Goal: Information Seeking & Learning: Understand process/instructions

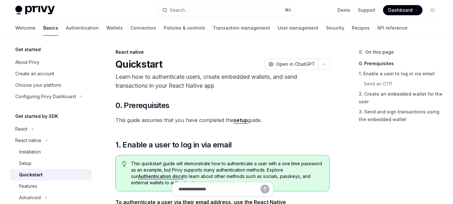
type textarea "*"
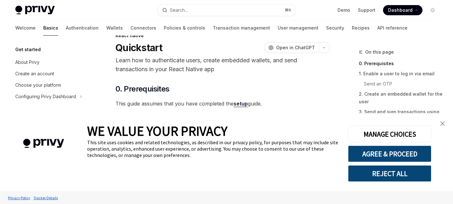
scroll to position [14, 0]
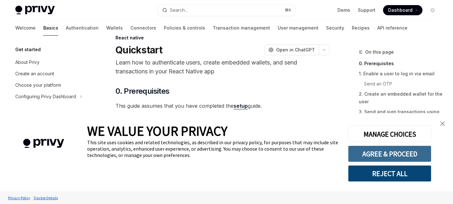
click at [379, 155] on button "AGREE & PROCEED" at bounding box center [389, 154] width 83 height 17
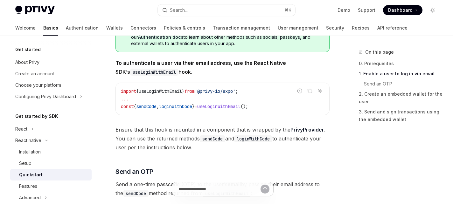
scroll to position [141, 0]
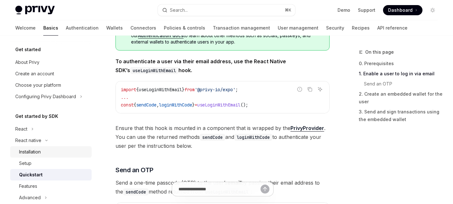
click at [39, 150] on div "Installation" at bounding box center [30, 152] width 22 height 8
type textarea "*"
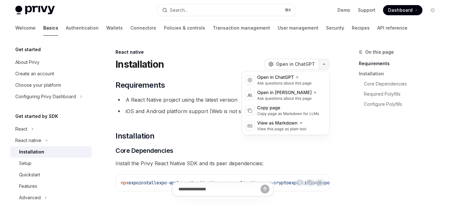
click at [325, 65] on button "button" at bounding box center [323, 64] width 11 height 11
click at [291, 110] on div "Copy page" at bounding box center [288, 108] width 62 height 6
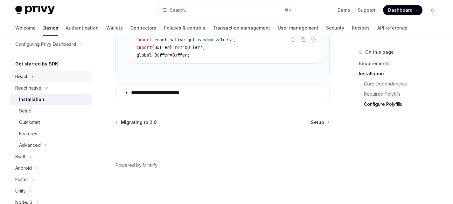
scroll to position [58, 0]
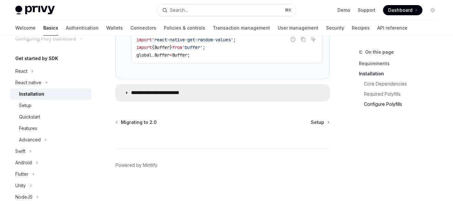
click at [129, 87] on summary "**********" at bounding box center [222, 93] width 213 height 17
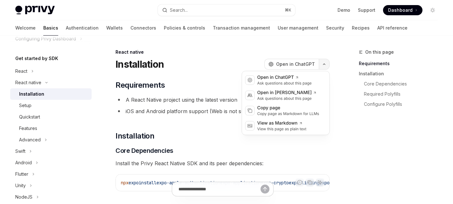
click at [325, 66] on button "button" at bounding box center [323, 64] width 11 height 11
click at [294, 115] on div "Copy page as Markdown for LLMs" at bounding box center [288, 113] width 62 height 5
